Goal: Transaction & Acquisition: Download file/media

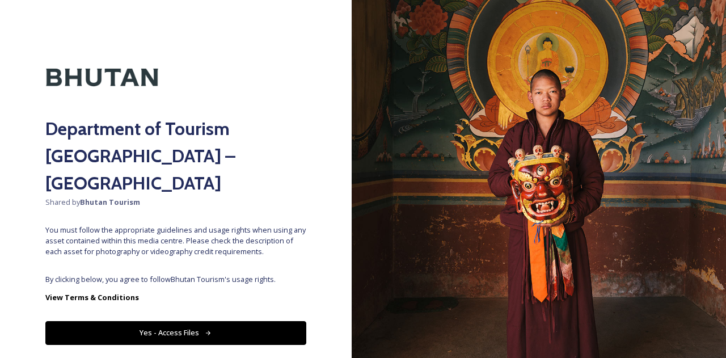
click at [140, 321] on button "Yes - Access Files" at bounding box center [175, 332] width 261 height 23
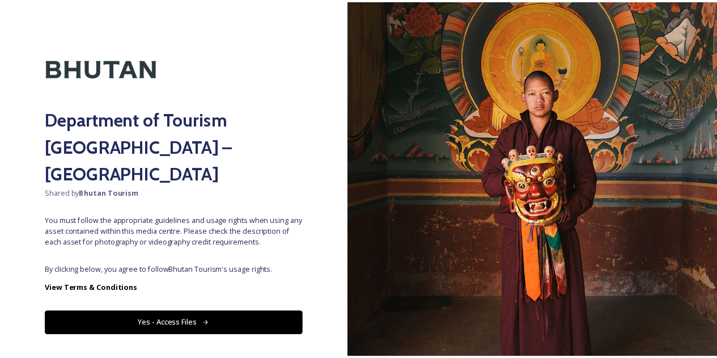
scroll to position [14, 0]
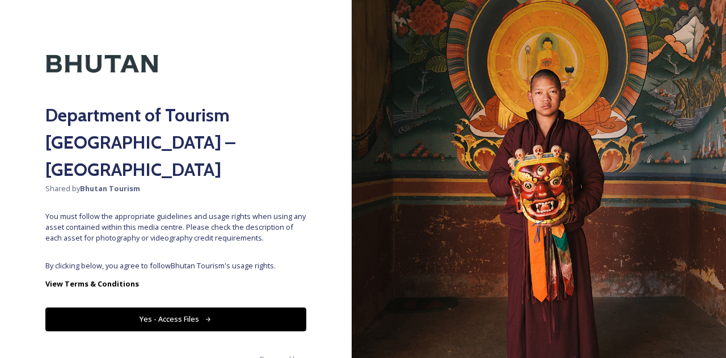
click at [195, 307] on button "Yes - Access Files" at bounding box center [175, 318] width 261 height 23
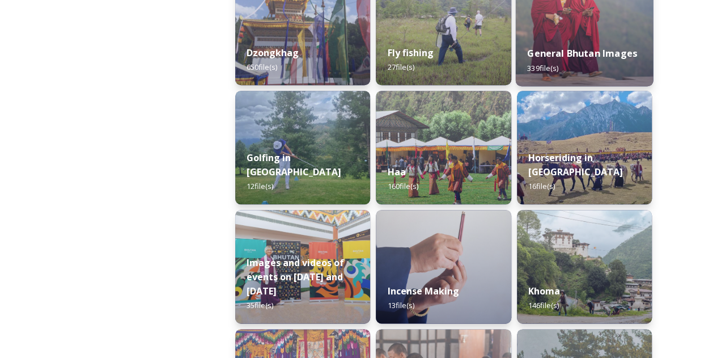
scroll to position [567, 0]
click at [565, 49] on strong "General Bhutan Images" at bounding box center [582, 53] width 110 height 12
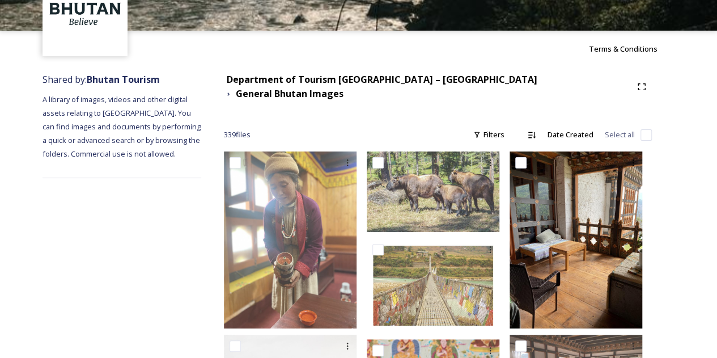
scroll to position [57, 0]
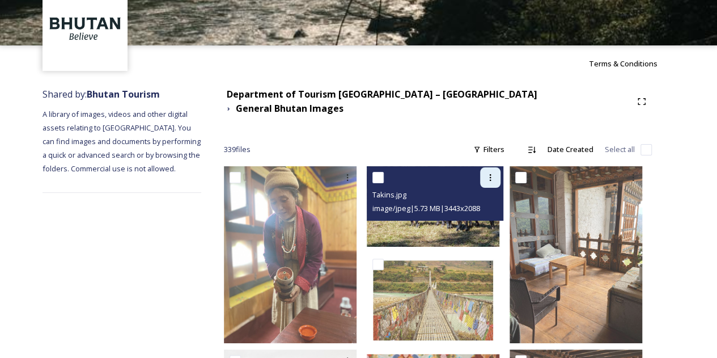
click at [493, 173] on icon at bounding box center [490, 177] width 9 height 9
click at [475, 219] on span "Download" at bounding box center [477, 224] width 35 height 11
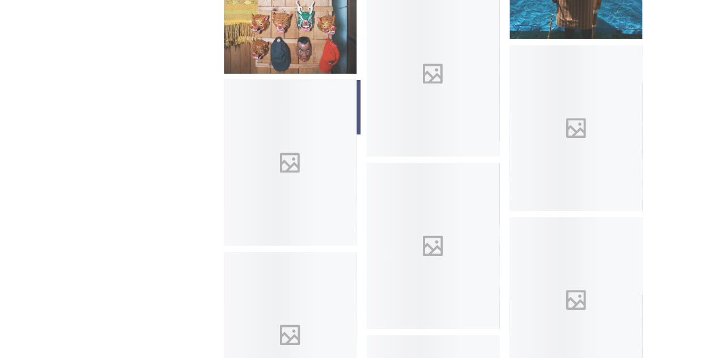
scroll to position [6238, 0]
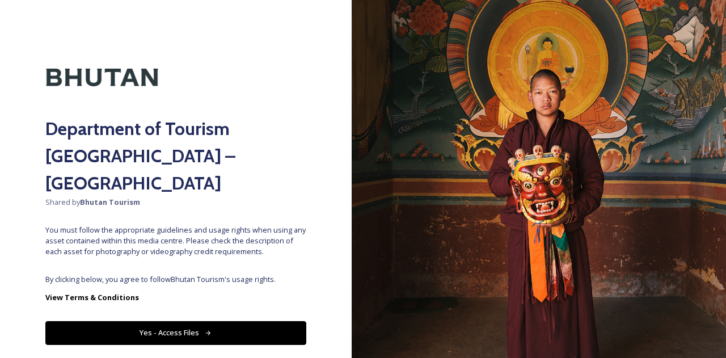
click at [183, 321] on button "Yes - Access Files" at bounding box center [175, 332] width 261 height 23
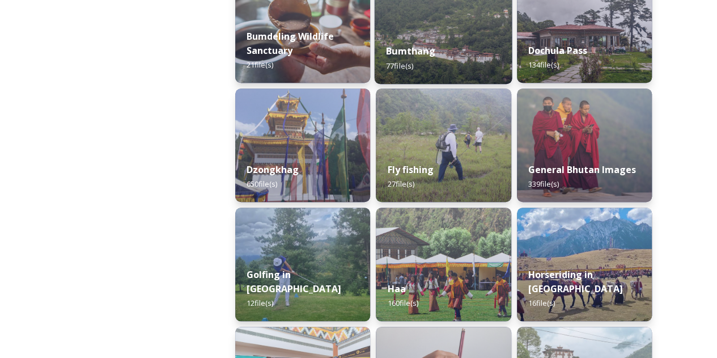
scroll to position [454, 0]
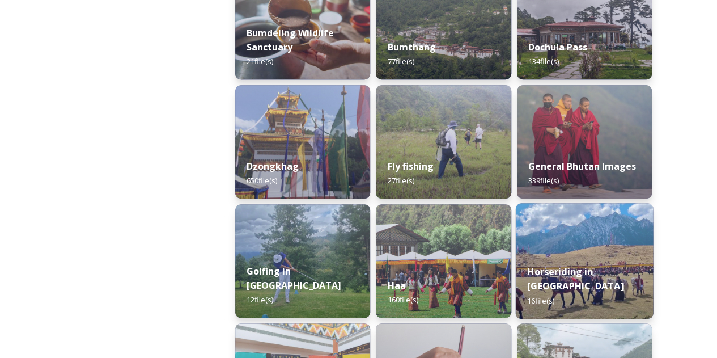
click at [550, 222] on img at bounding box center [584, 261] width 138 height 116
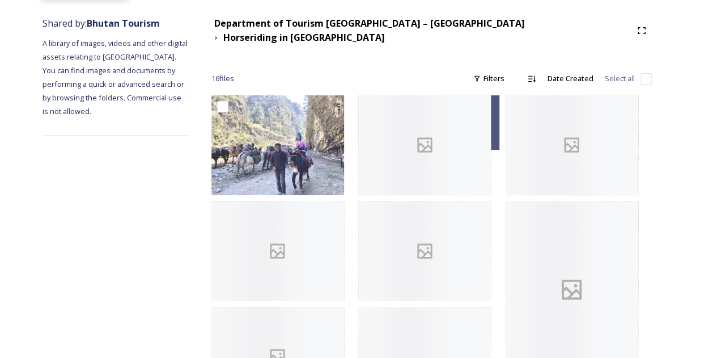
scroll to position [170, 0]
